Goal: Task Accomplishment & Management: Manage account settings

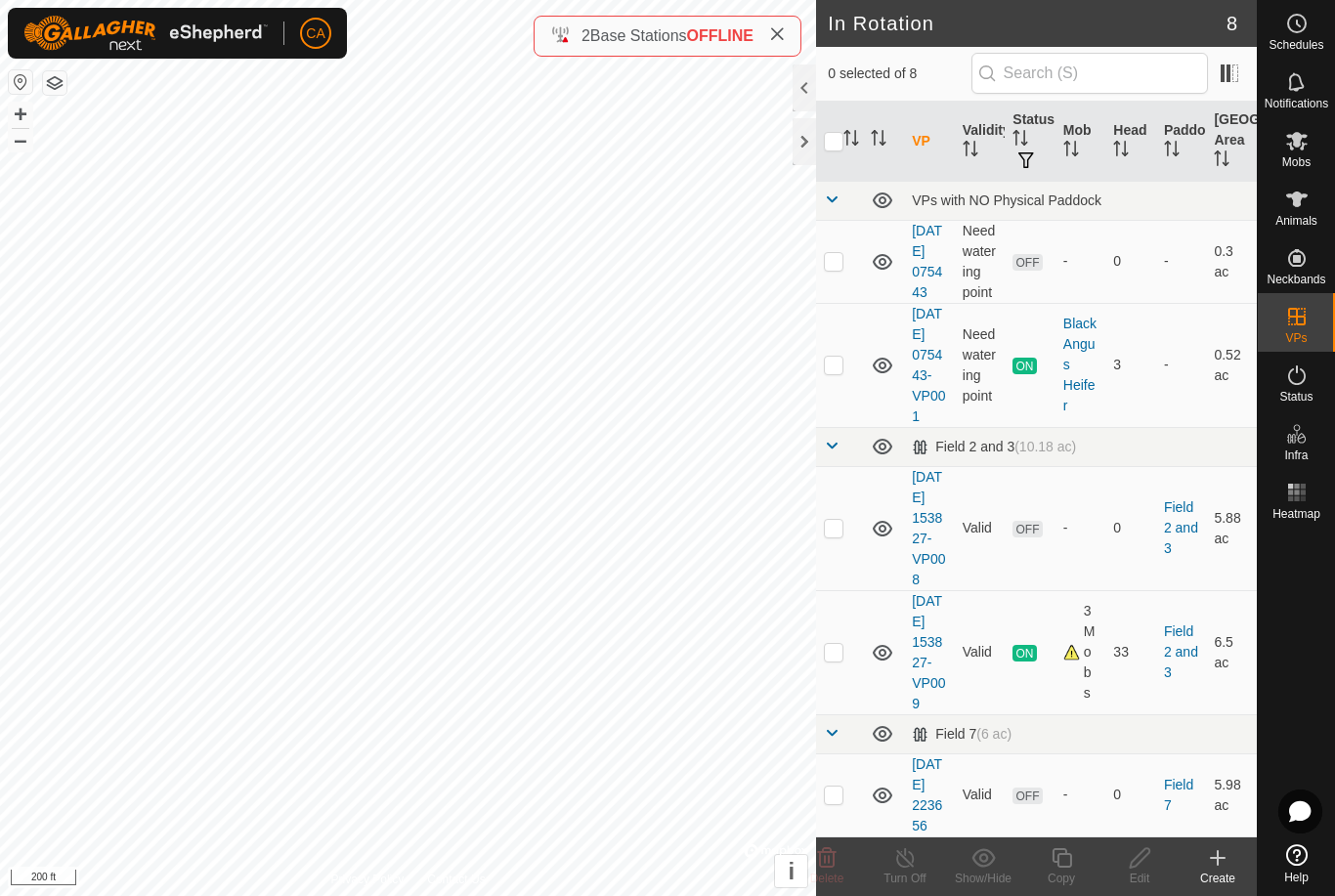
click at [809, 135] on div at bounding box center [804, 142] width 24 height 47
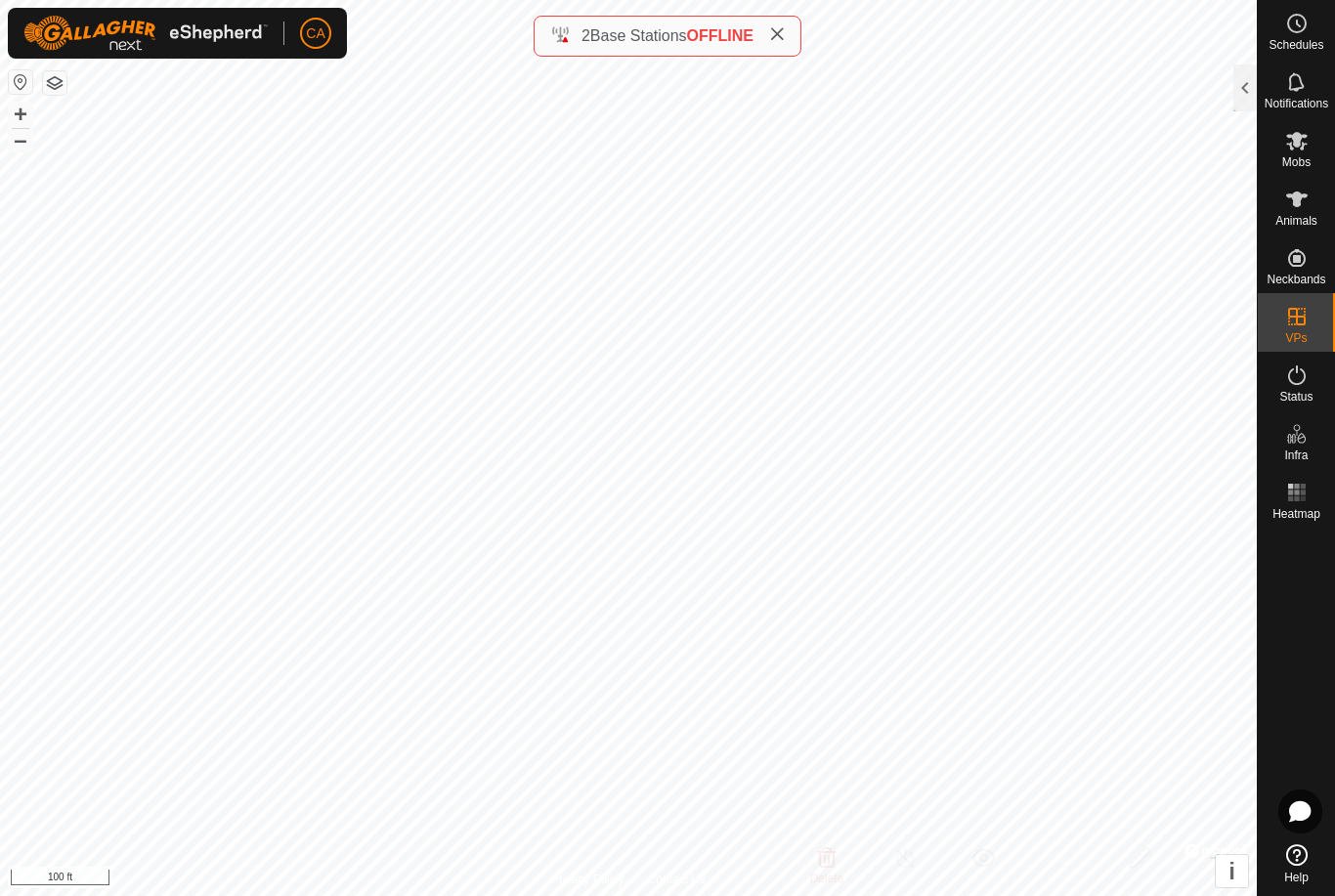
click at [1251, 82] on div at bounding box center [1245, 88] width 24 height 47
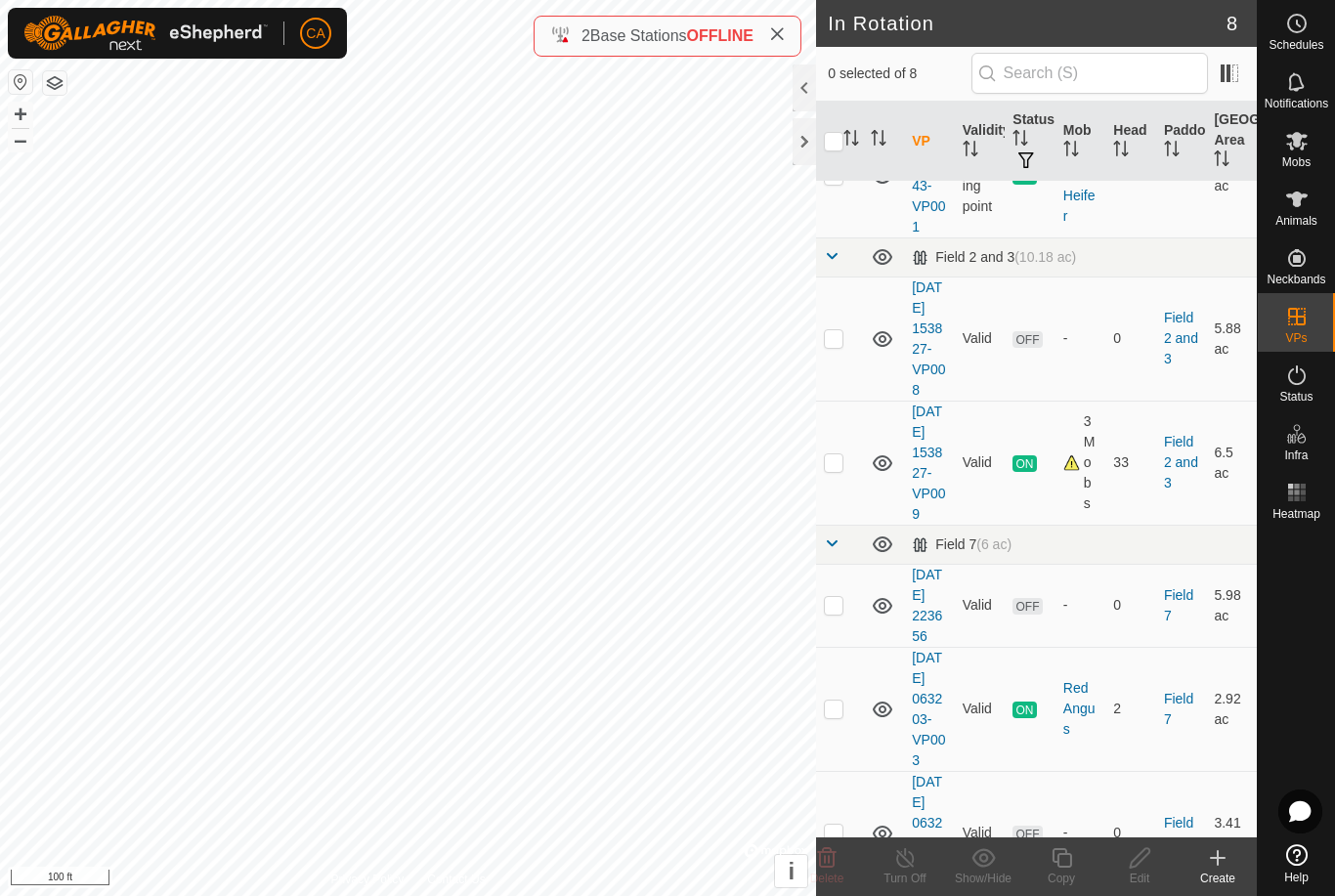
scroll to position [190, 0]
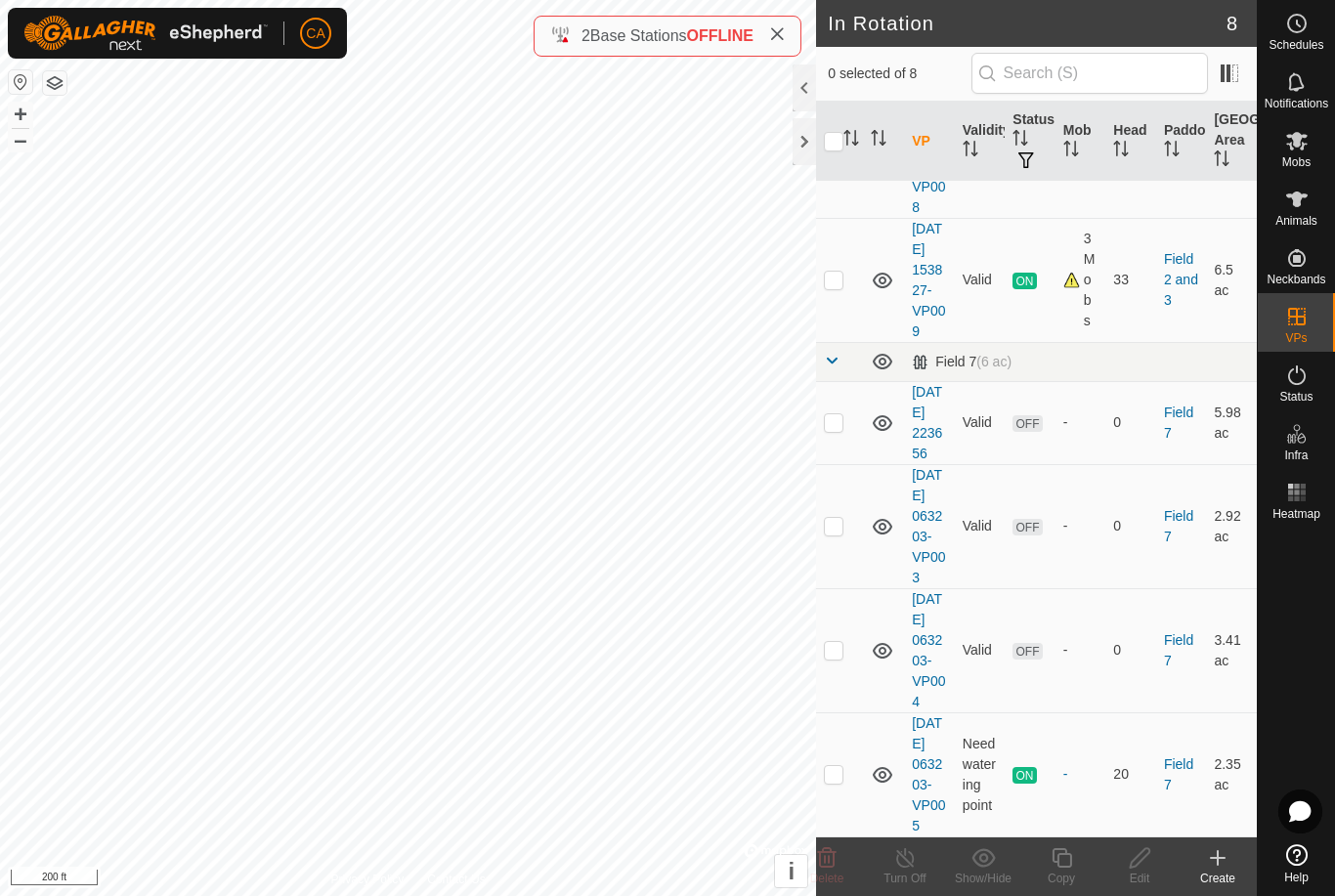
scroll to position [535, 0]
click at [848, 474] on td at bounding box center [839, 525] width 47 height 124
click at [832, 865] on icon at bounding box center [826, 858] width 19 height 20
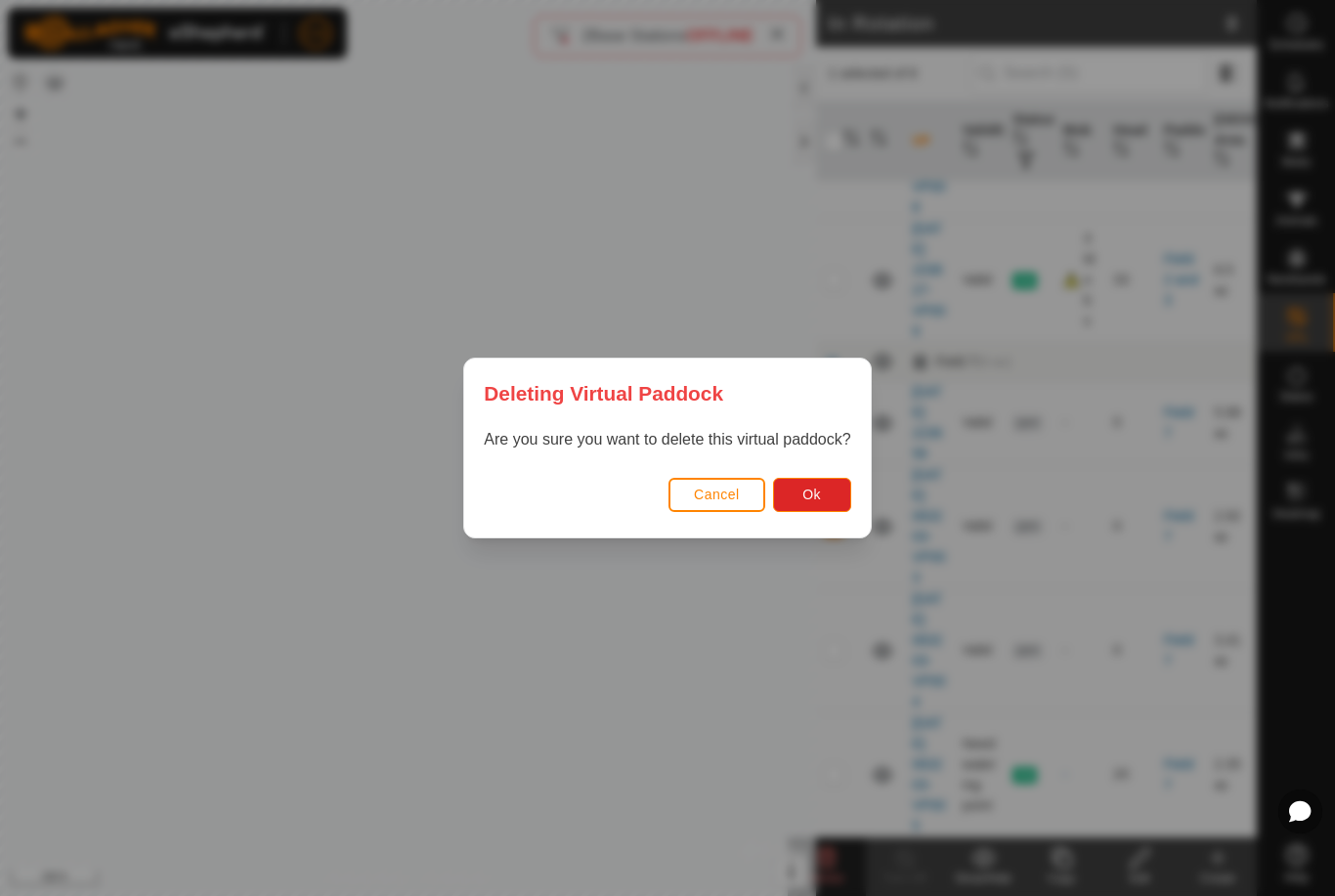
click at [832, 494] on button "Ok" at bounding box center [812, 494] width 78 height 34
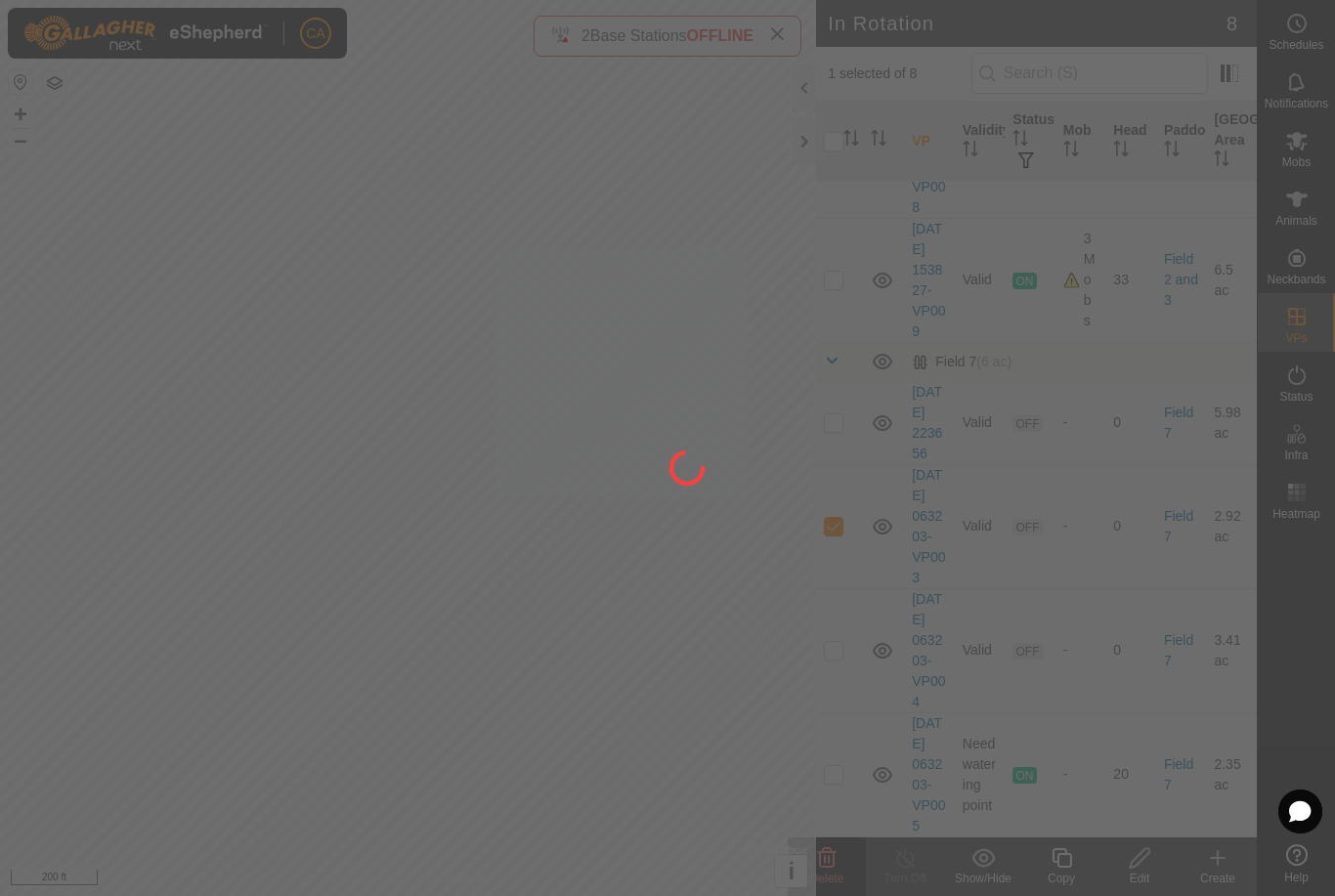
checkbox input "false"
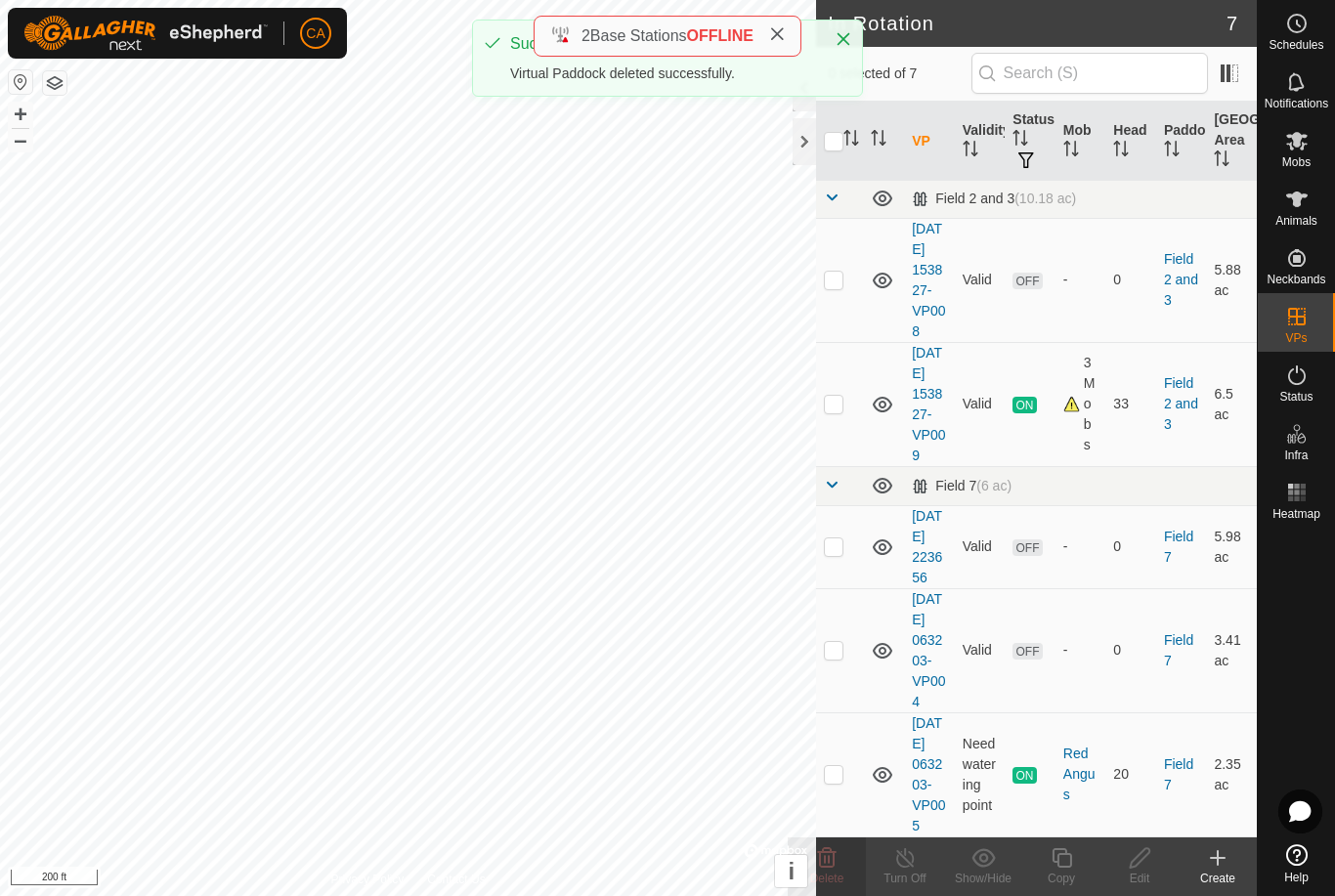
scroll to position [391, 0]
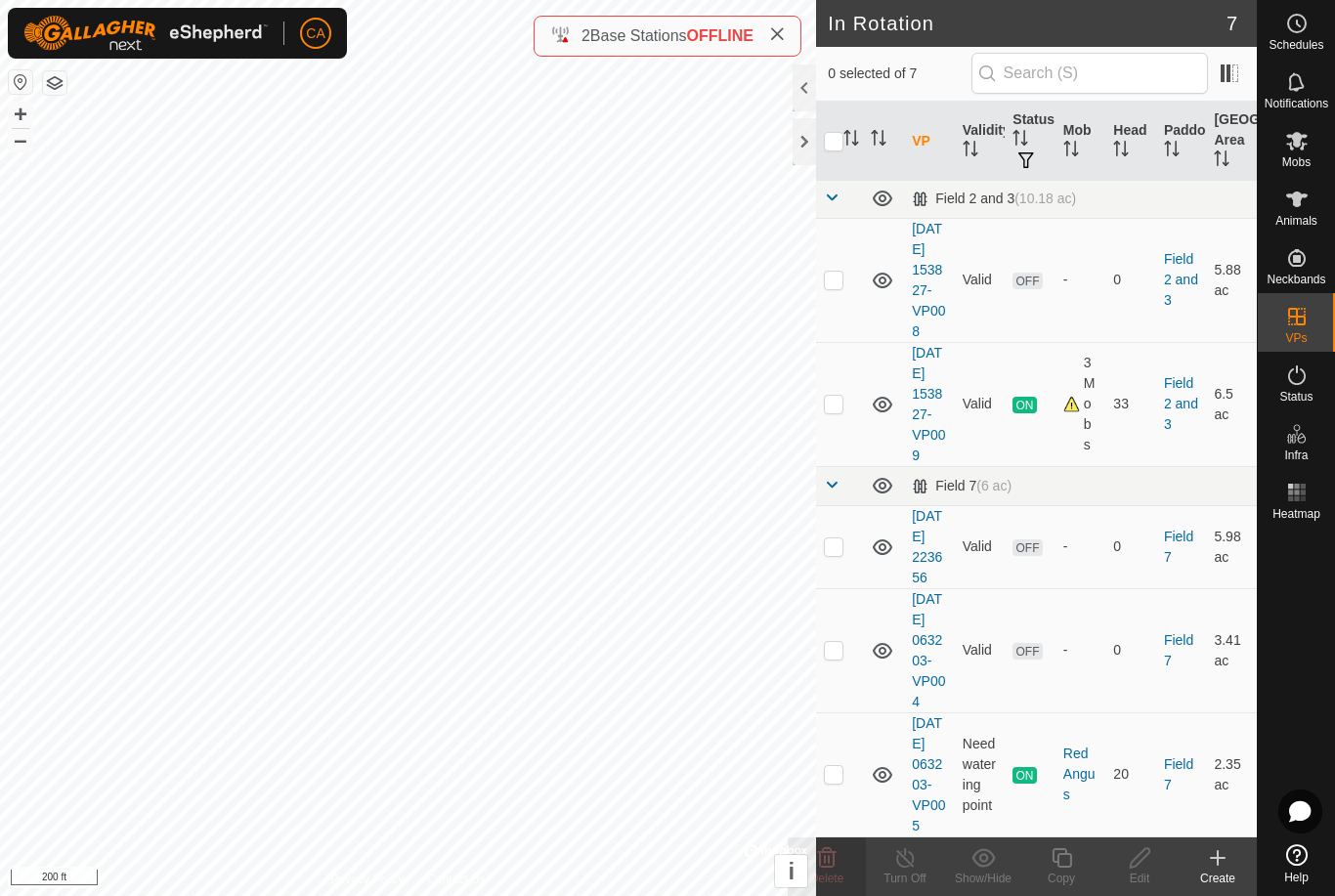
click at [849, 505] on td at bounding box center [839, 546] width 47 height 83
click at [841, 538] on p-checkbox at bounding box center [833, 546] width 20 height 16
checkbox input "false"
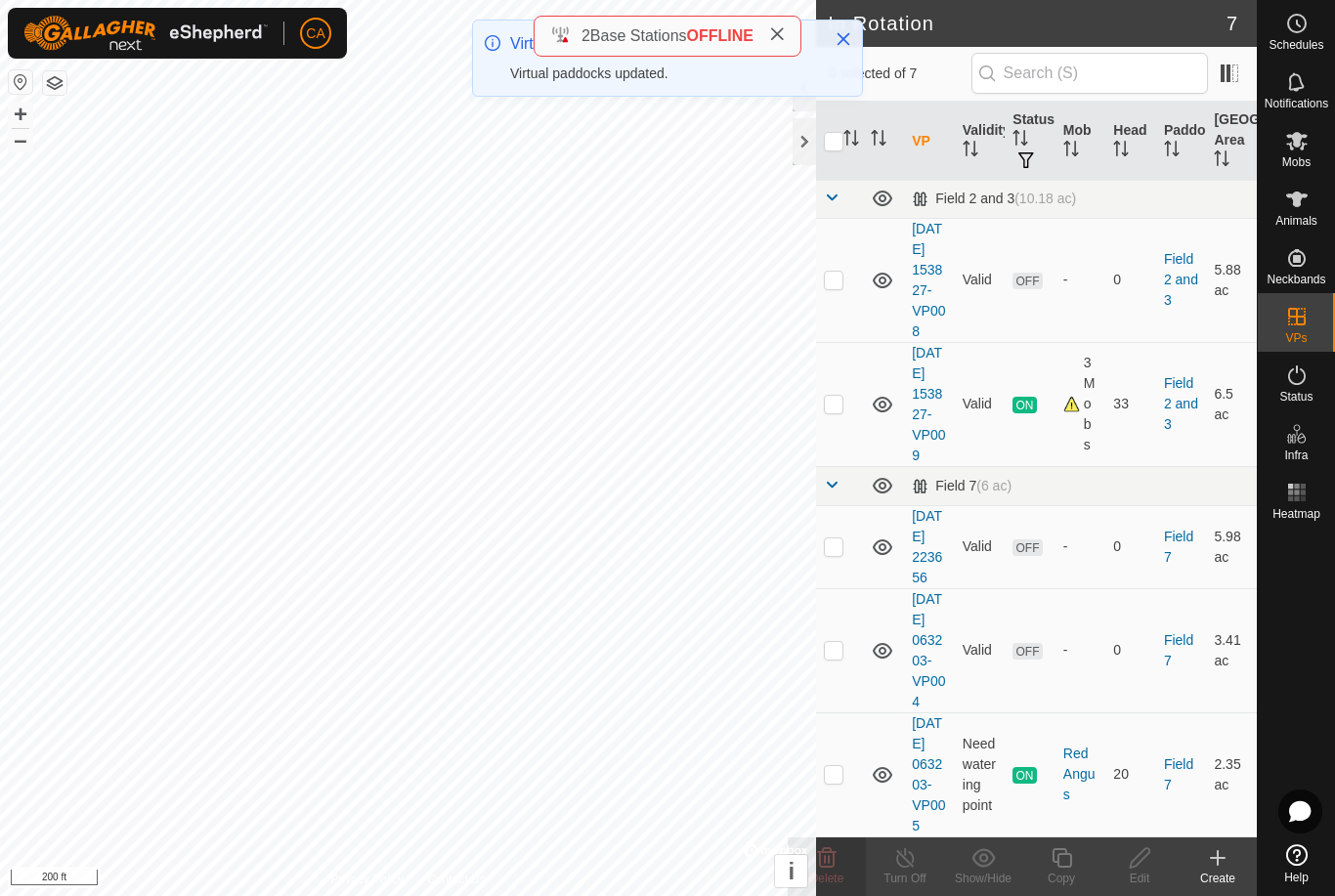
click at [839, 642] on p-checkbox at bounding box center [833, 650] width 20 height 16
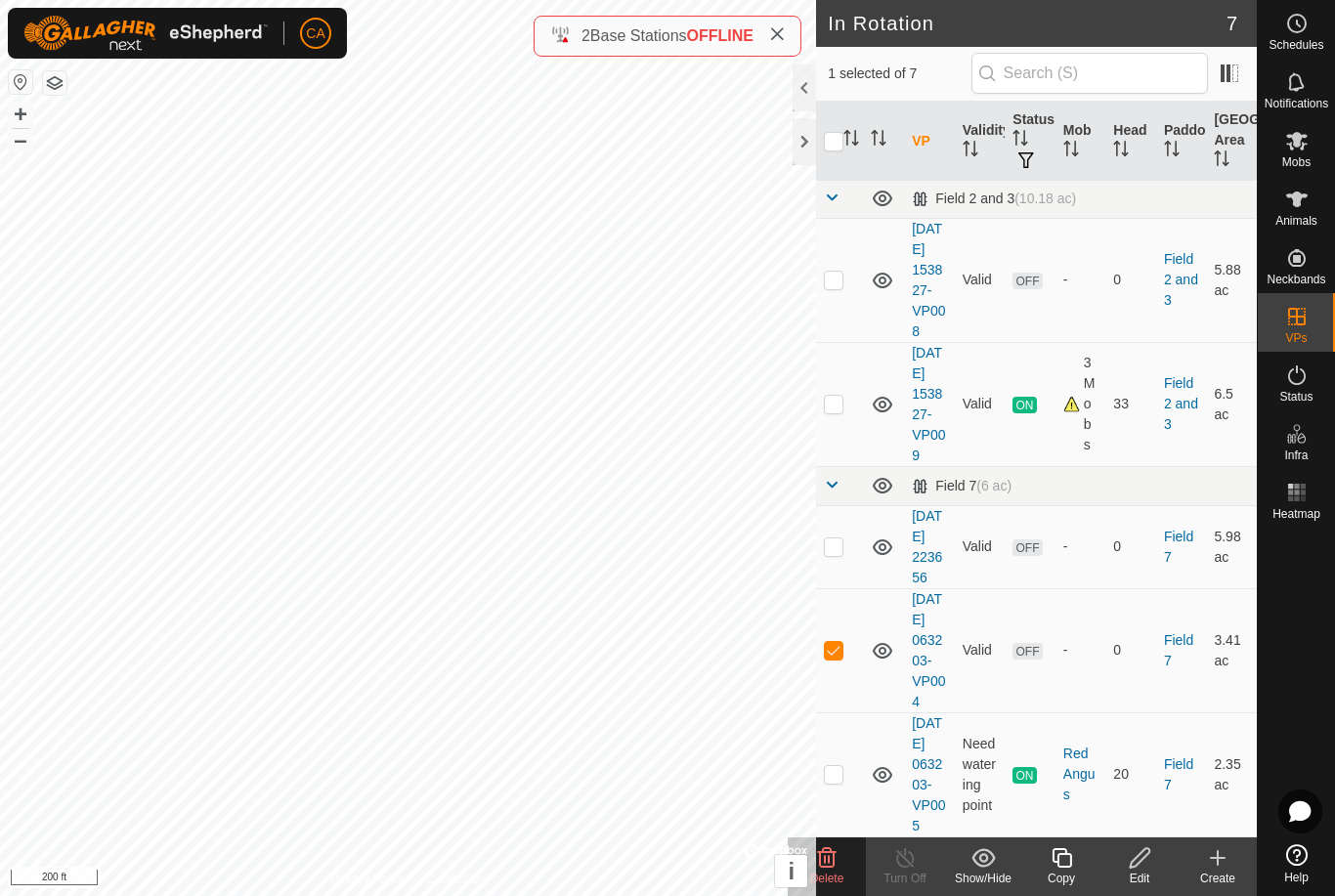
click at [828, 868] on icon at bounding box center [826, 858] width 19 height 20
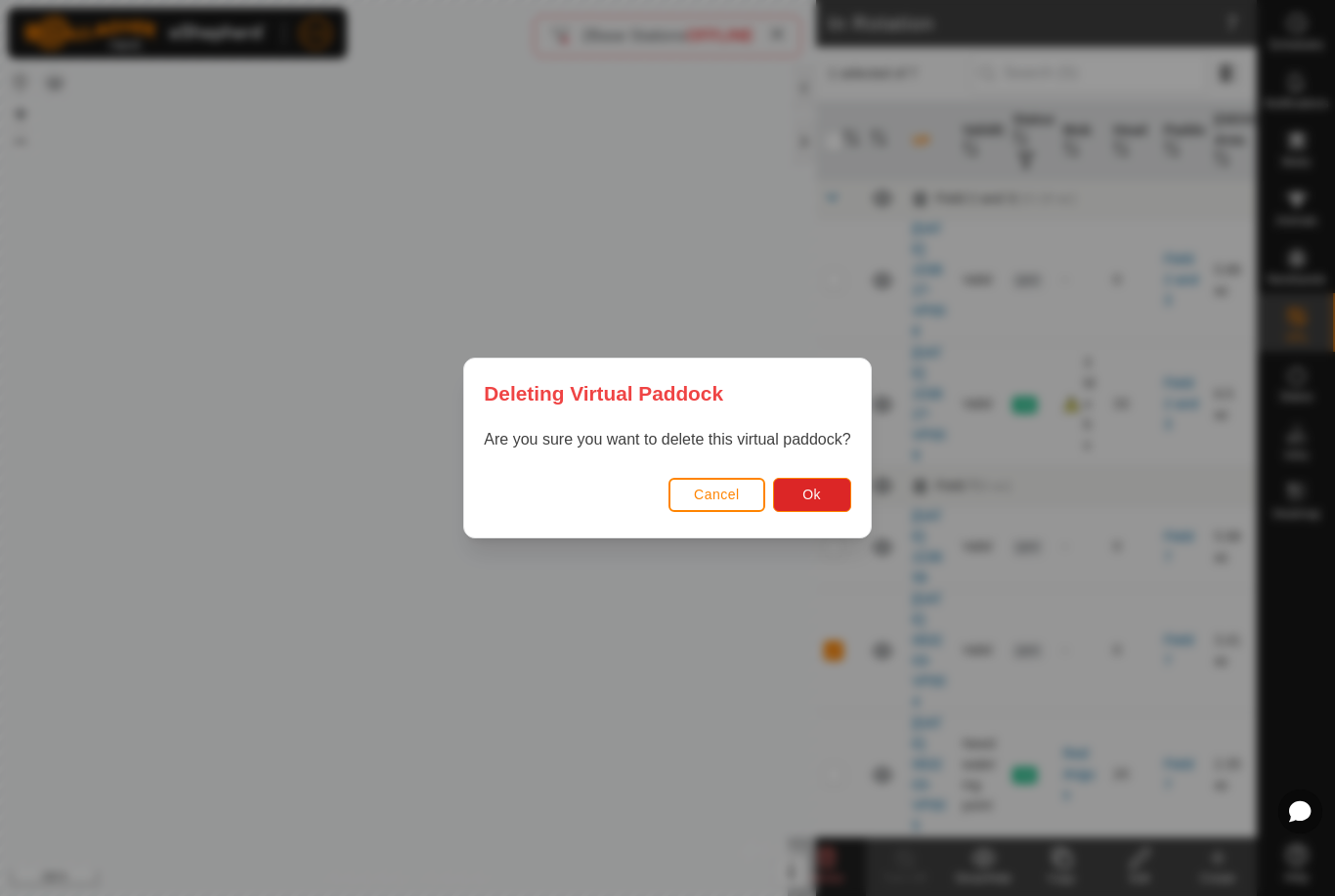
click at [813, 479] on button "Ok" at bounding box center [812, 494] width 78 height 34
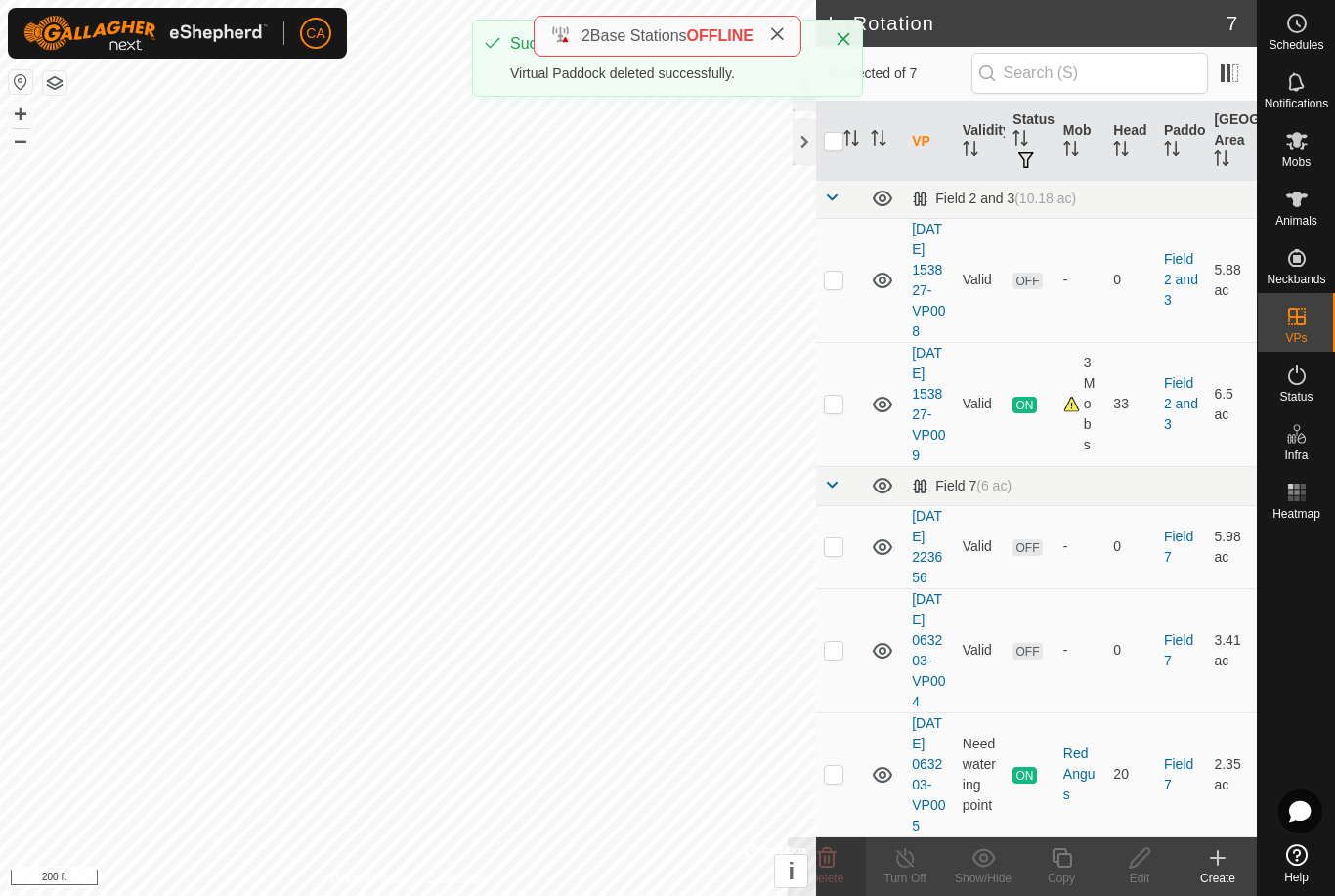
checkbox input "false"
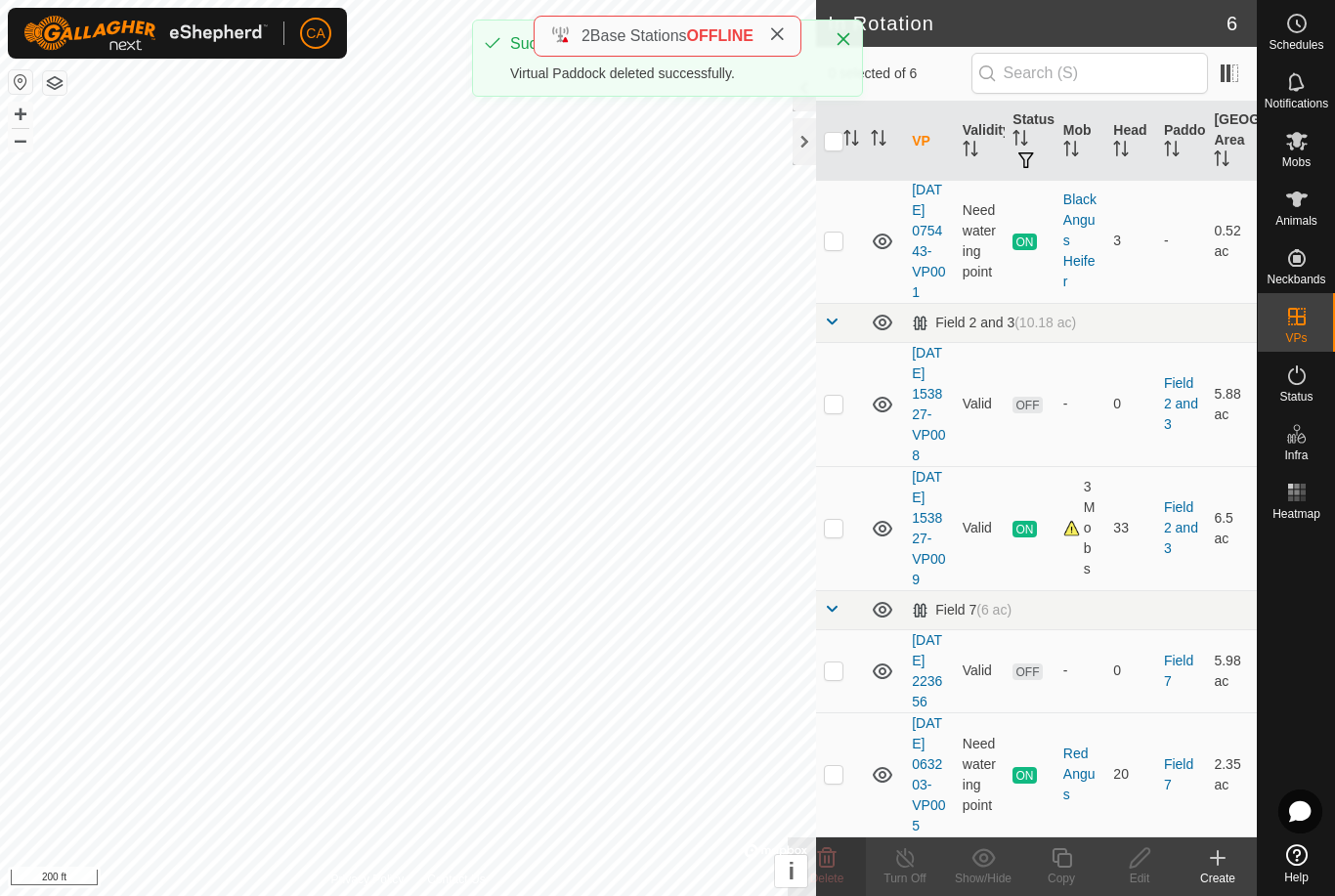
scroll to position [246, 0]
